Goal: Transaction & Acquisition: Purchase product/service

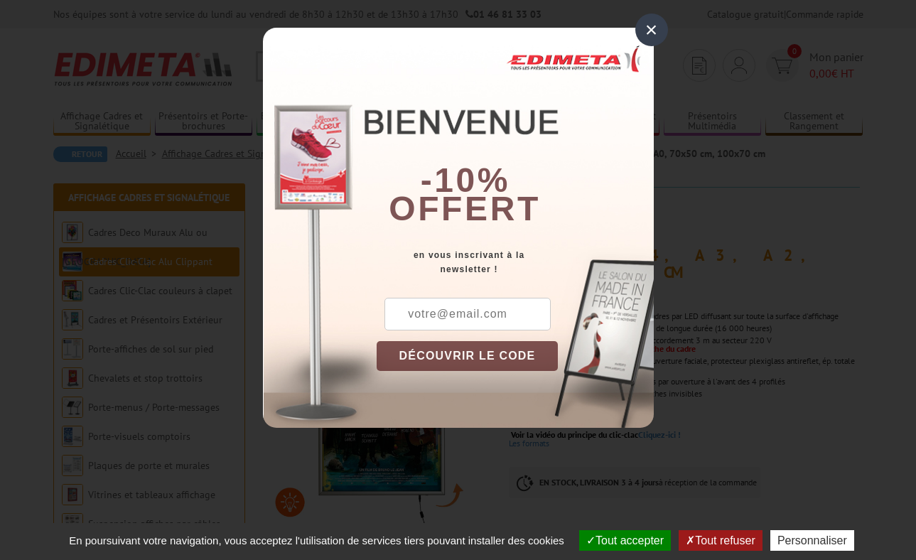
click at [657, 31] on div "×" at bounding box center [651, 30] width 33 height 33
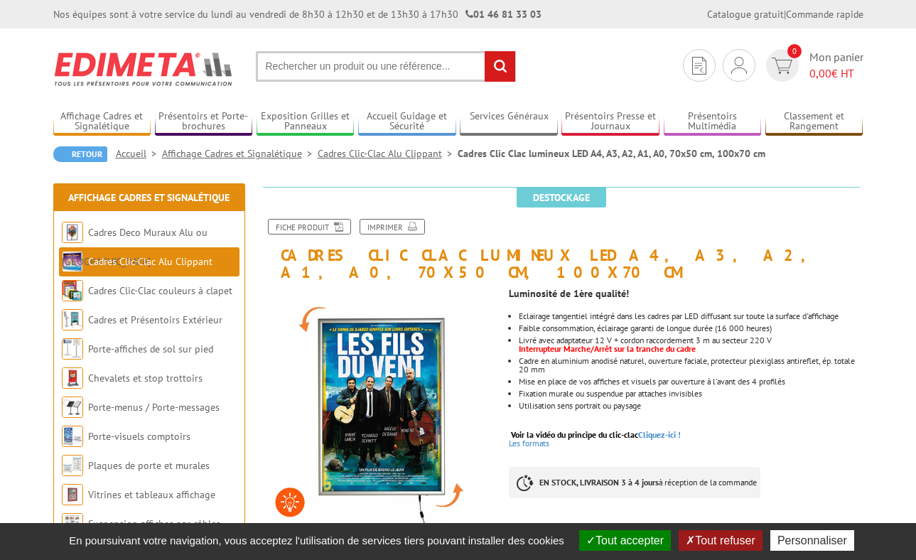
click at [678, 377] on li "Mise en place de vos affiches et visuels par ouverture à l'avant des 4 profilés" at bounding box center [691, 381] width 344 height 9
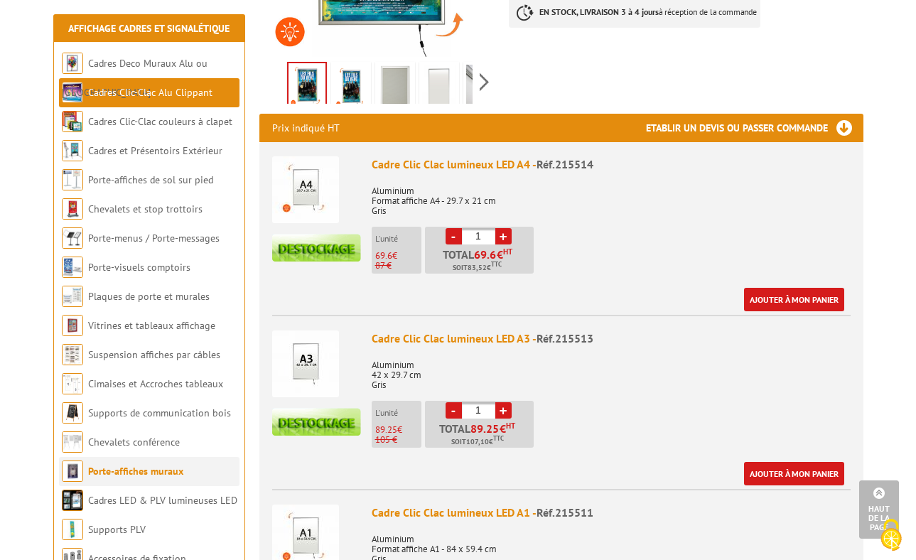
scroll to position [476, 0]
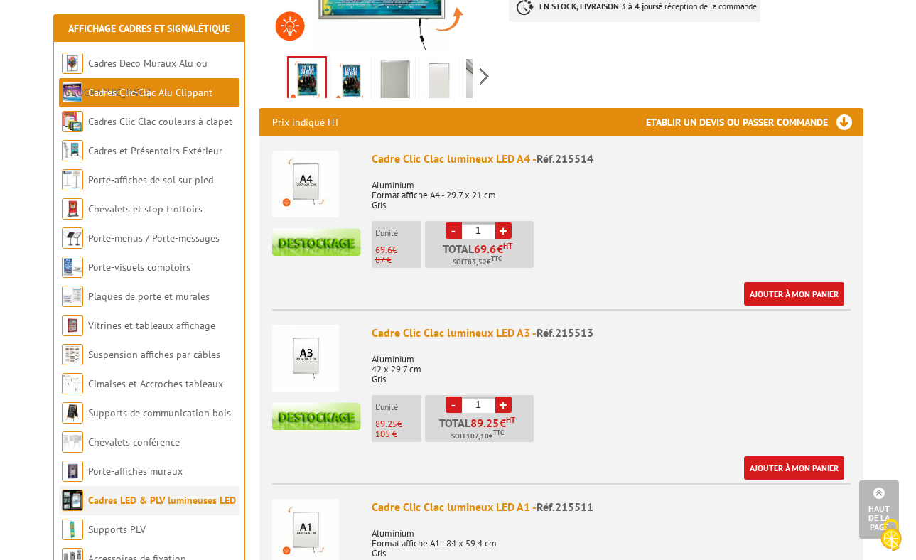
click at [114, 497] on link "Cadres LED & PLV lumineuses LED" at bounding box center [162, 500] width 148 height 13
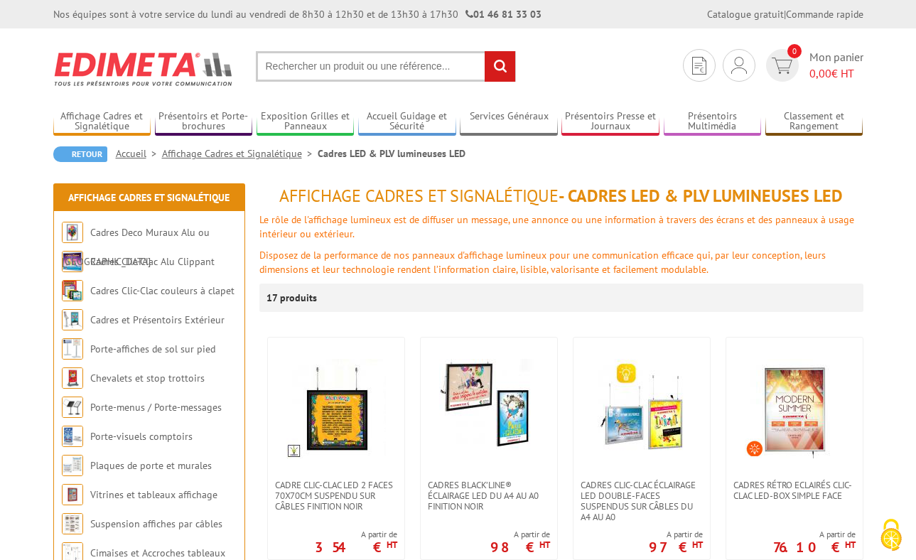
click at [328, 75] on input "text" at bounding box center [386, 66] width 260 height 31
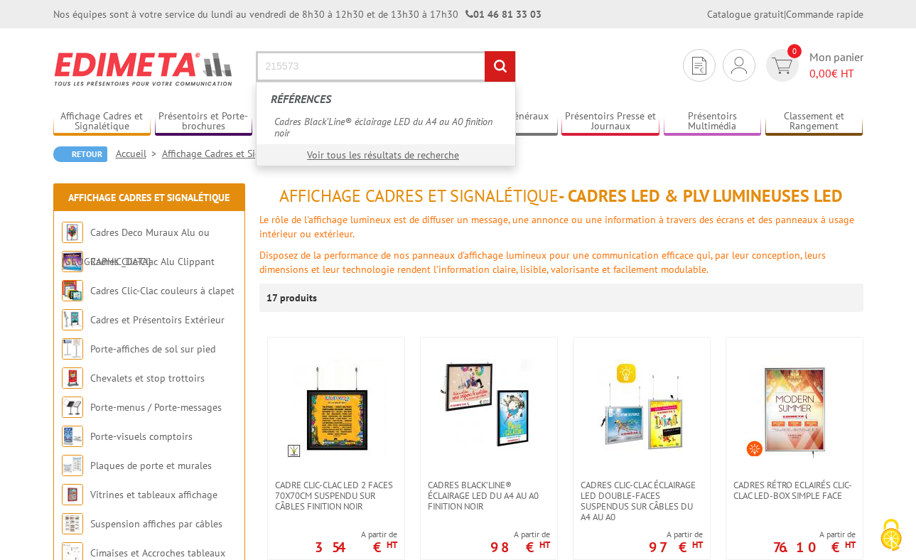
type input "215573"
click at [485, 51] on input "rechercher" at bounding box center [500, 66] width 31 height 31
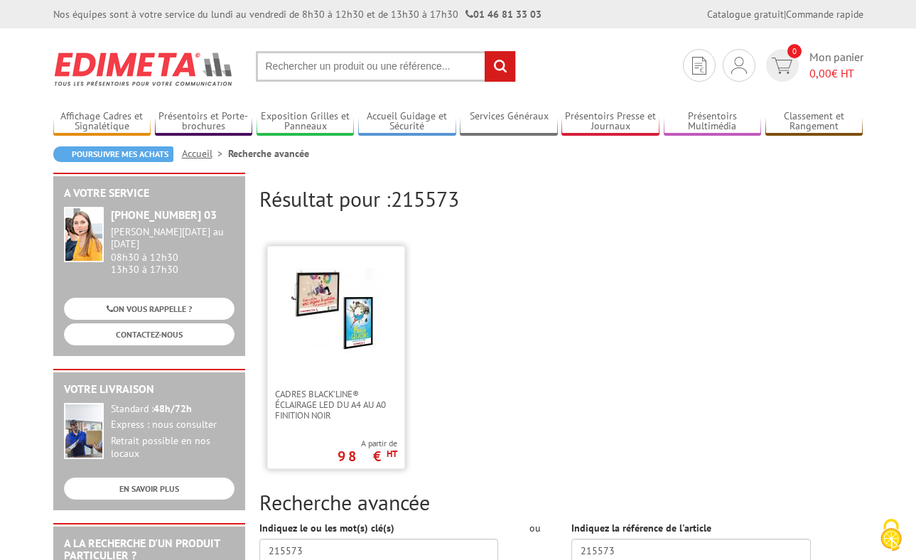
click at [342, 338] on img at bounding box center [336, 314] width 92 height 92
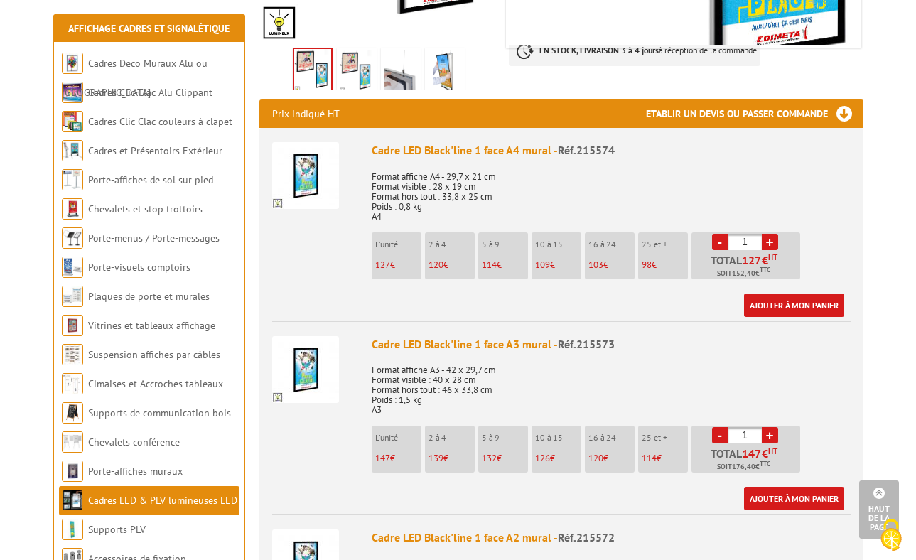
scroll to position [483, 0]
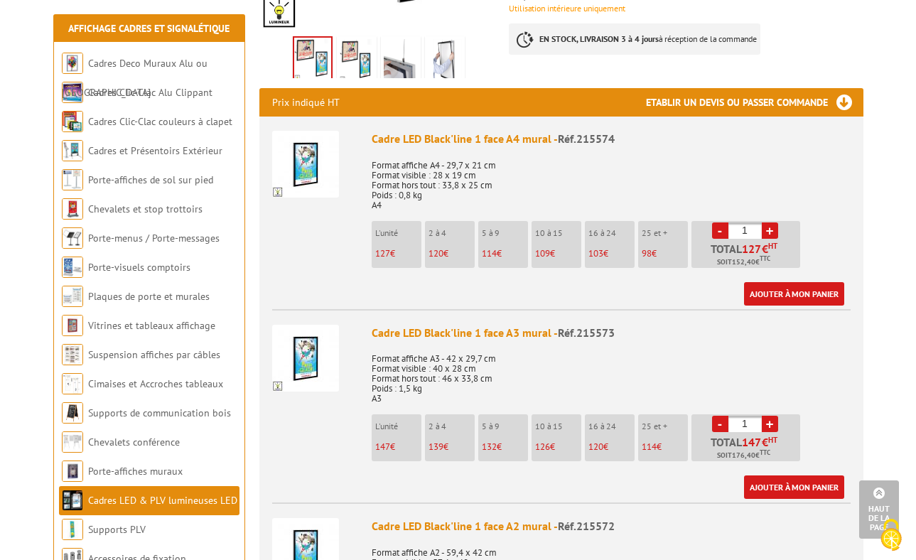
click at [779, 414] on li "- 1 + Total 147 € HT Soit 176,40 € TTC" at bounding box center [745, 437] width 109 height 47
click at [766, 416] on link "+" at bounding box center [770, 424] width 16 height 16
type input "2"
click at [327, 325] on img at bounding box center [305, 358] width 67 height 67
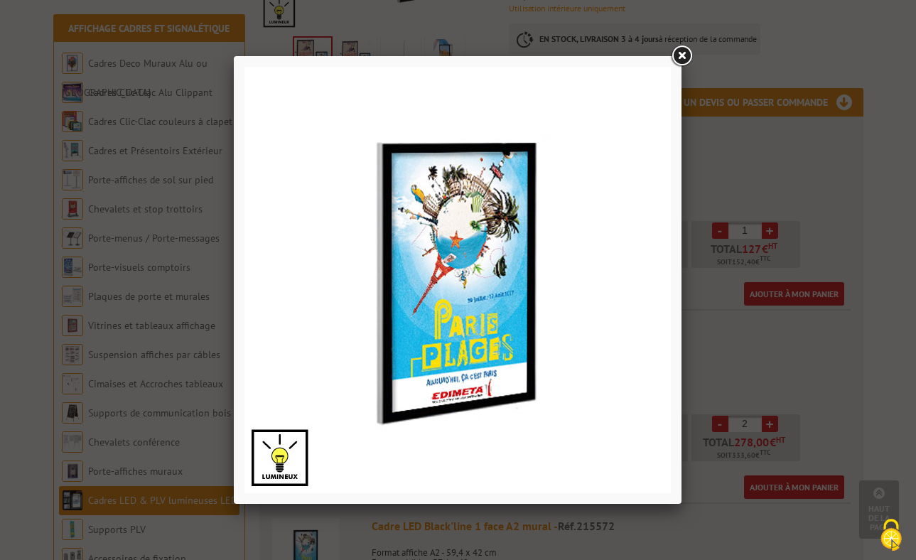
click at [683, 57] on link at bounding box center [682, 56] width 26 height 26
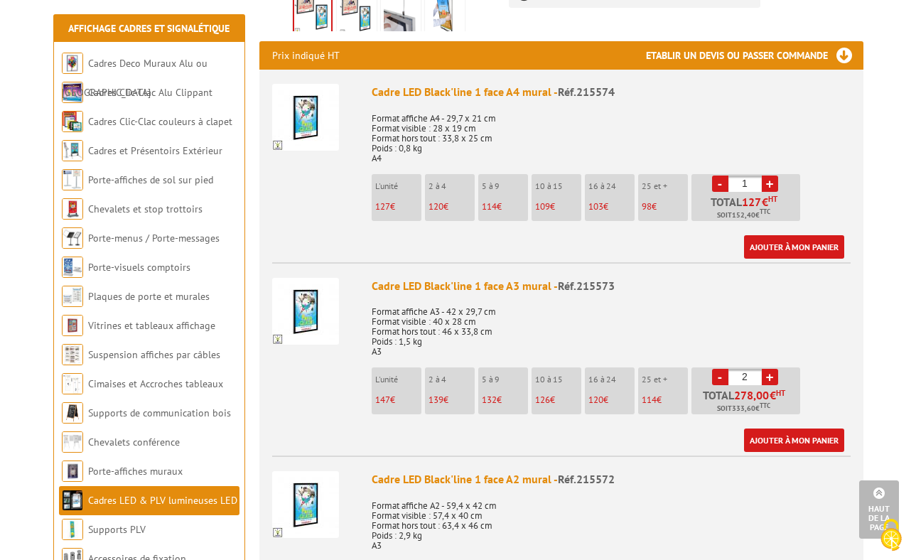
scroll to position [532, 0]
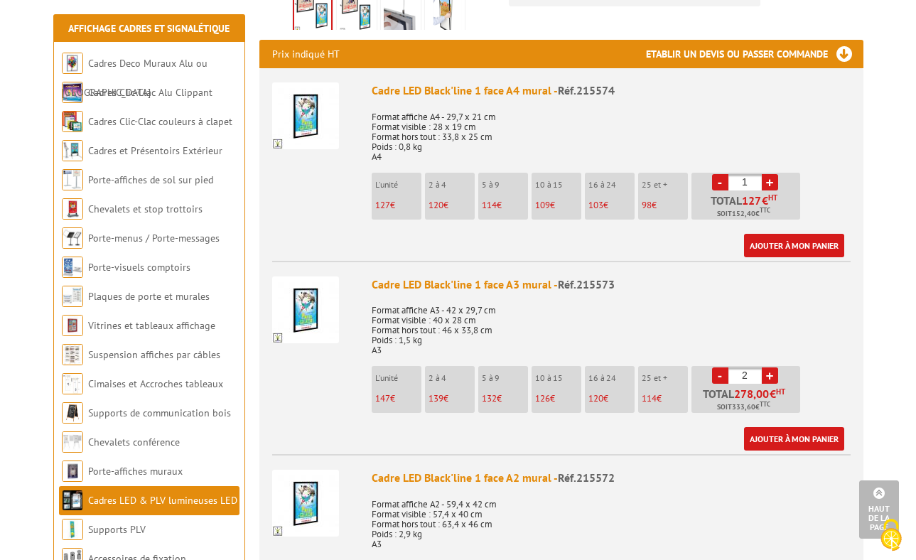
click at [310, 281] on img at bounding box center [305, 309] width 67 height 67
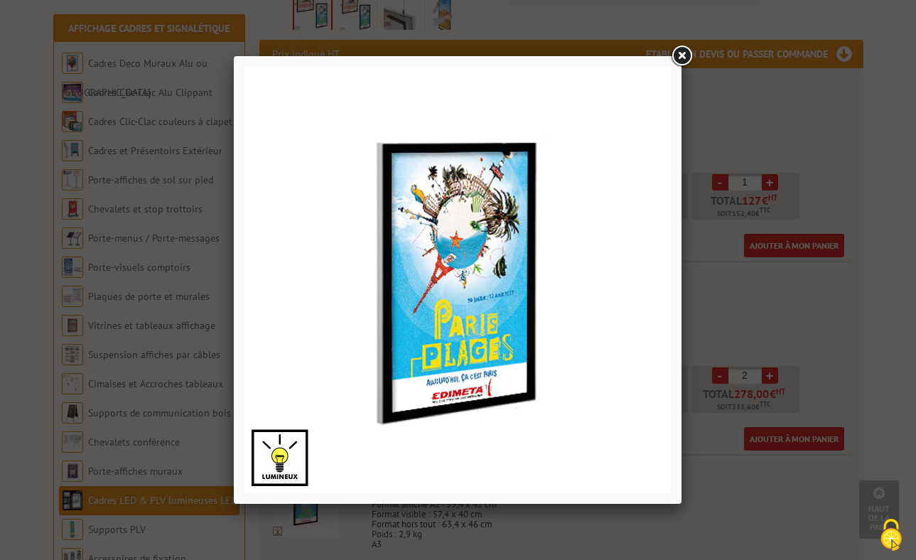
click at [706, 279] on div at bounding box center [458, 280] width 916 height 560
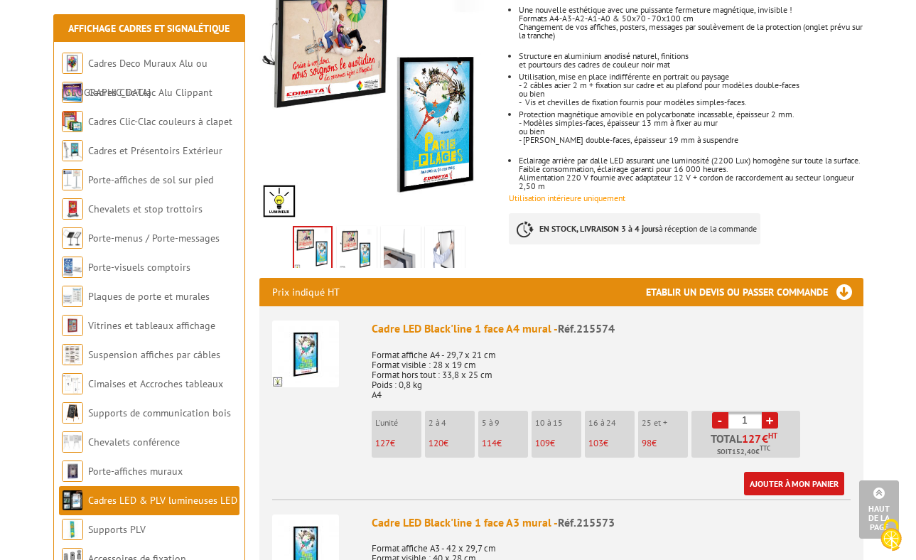
scroll to position [45, 0]
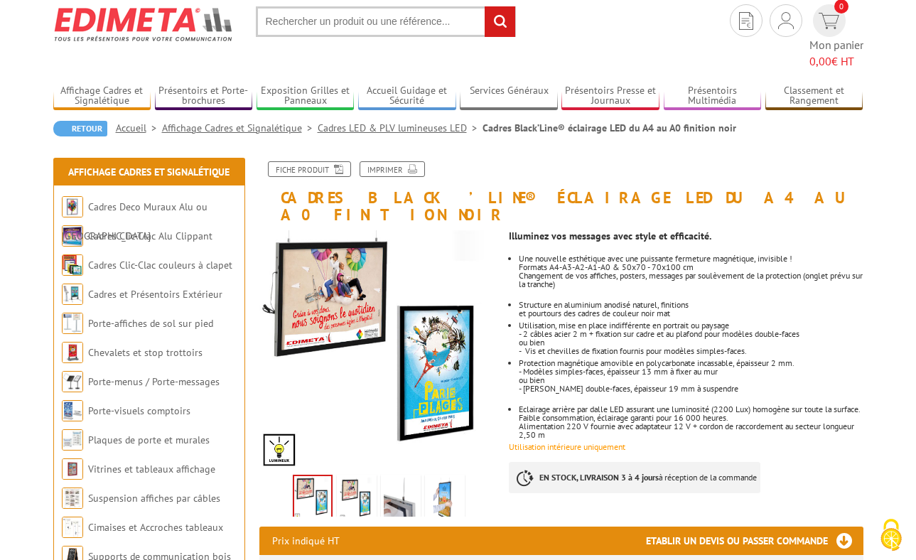
click at [434, 478] on img at bounding box center [445, 500] width 34 height 44
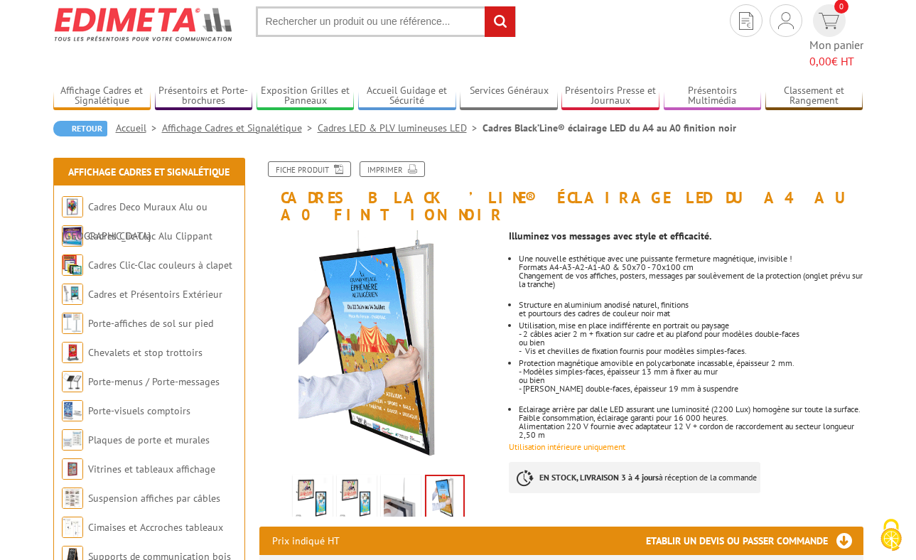
click at [395, 478] on img at bounding box center [401, 500] width 34 height 44
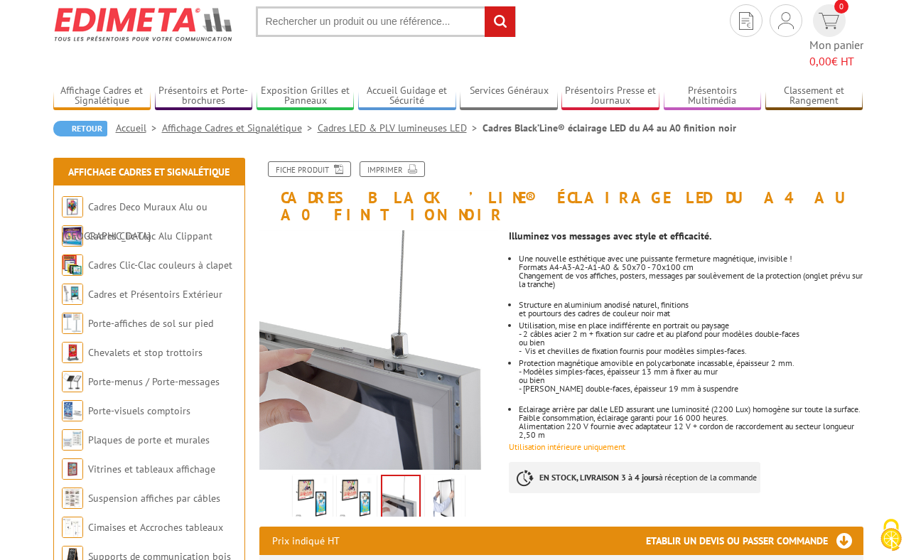
click at [358, 478] on img at bounding box center [357, 500] width 34 height 44
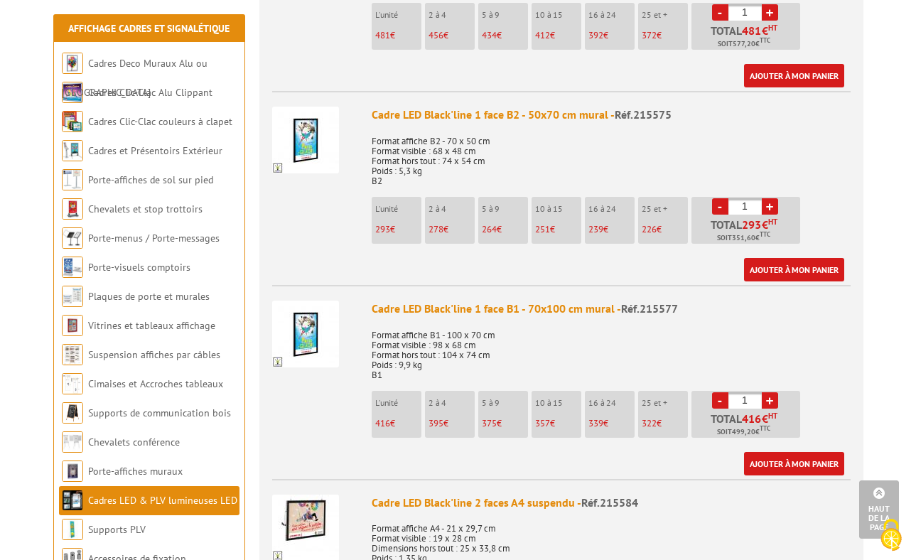
scroll to position [1364, 0]
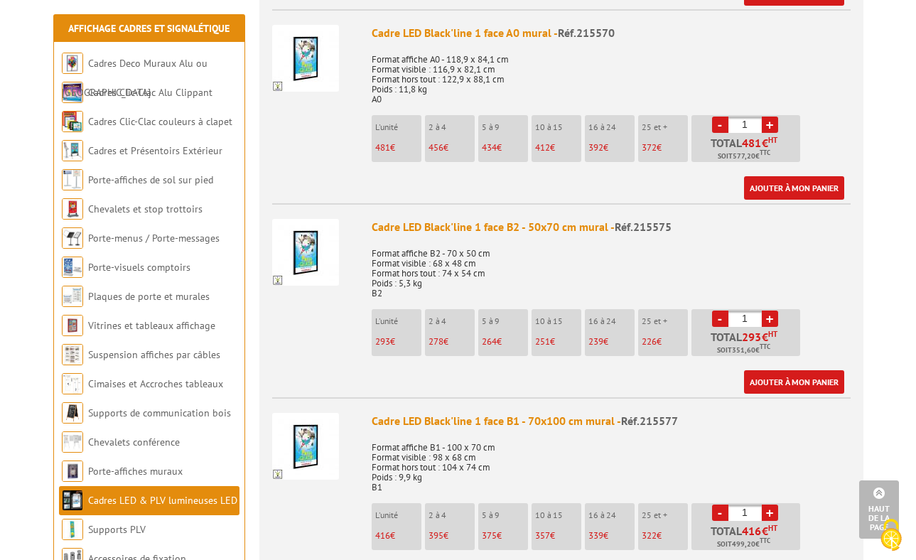
click at [298, 413] on img at bounding box center [305, 446] width 67 height 67
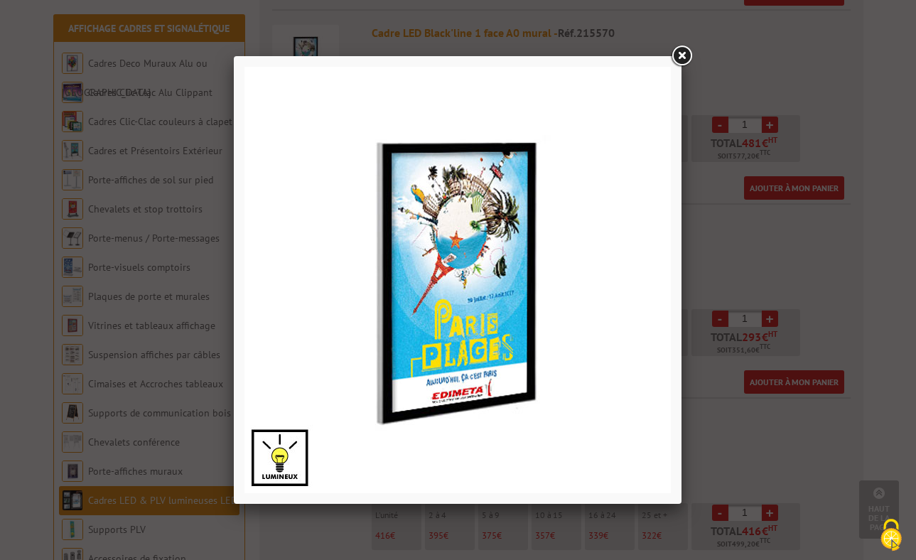
click at [684, 51] on link at bounding box center [682, 56] width 26 height 26
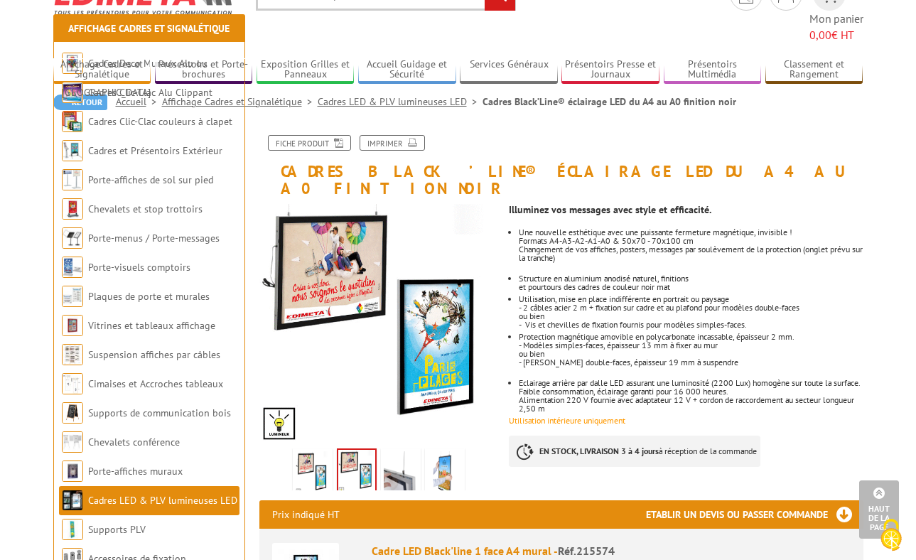
scroll to position [0, 0]
